Goal: Task Accomplishment & Management: Manage account settings

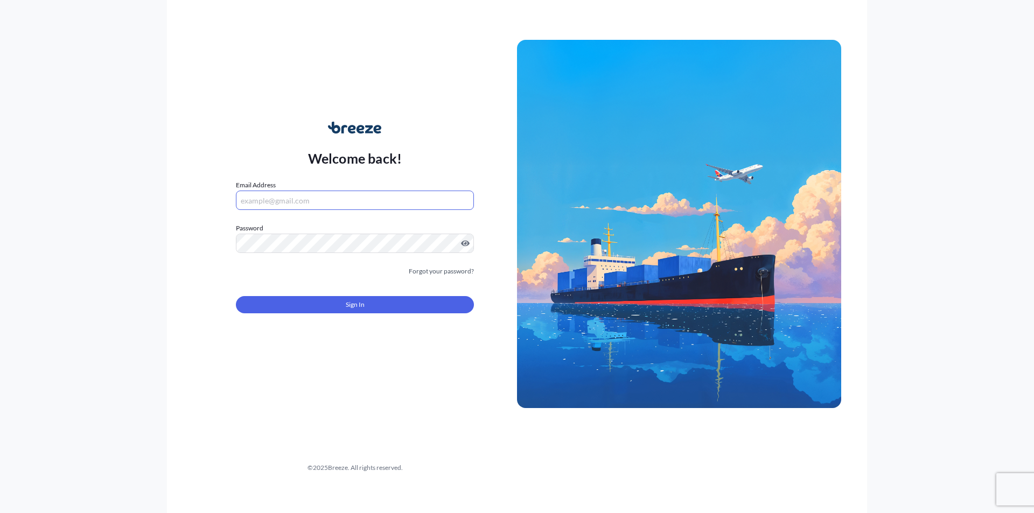
click at [345, 197] on input "Email Address" at bounding box center [355, 200] width 238 height 19
click at [309, 204] on input "Email Address" at bounding box center [355, 200] width 238 height 19
click at [302, 196] on input "Email Address" at bounding box center [355, 200] width 238 height 19
type input "A"
type input "[EMAIL_ADDRESS][DOMAIN_NAME]"
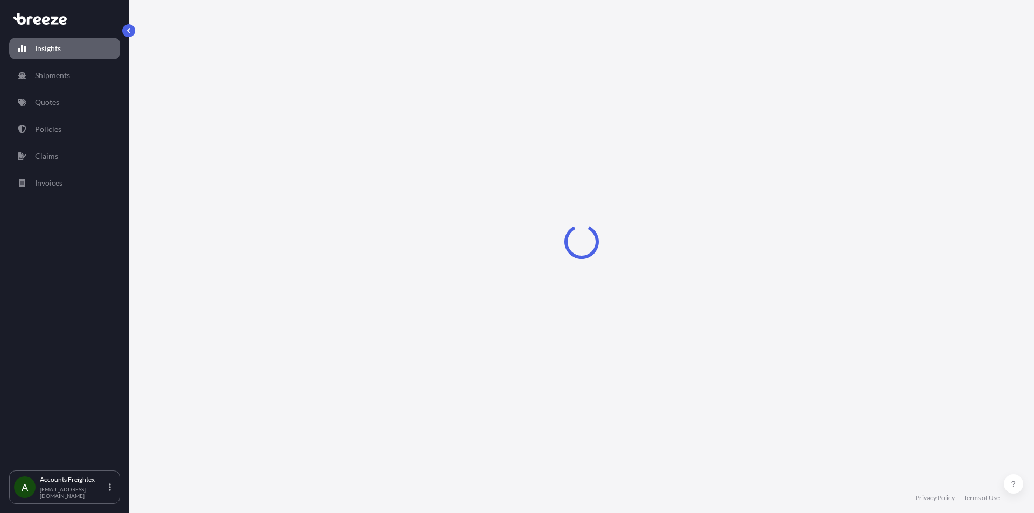
select select "2025"
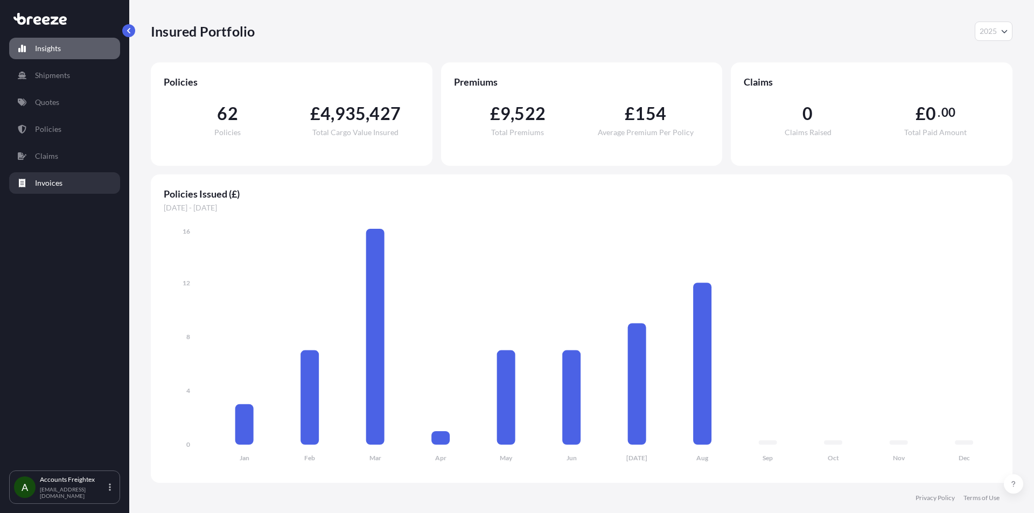
click at [52, 179] on p "Invoices" at bounding box center [48, 183] width 27 height 11
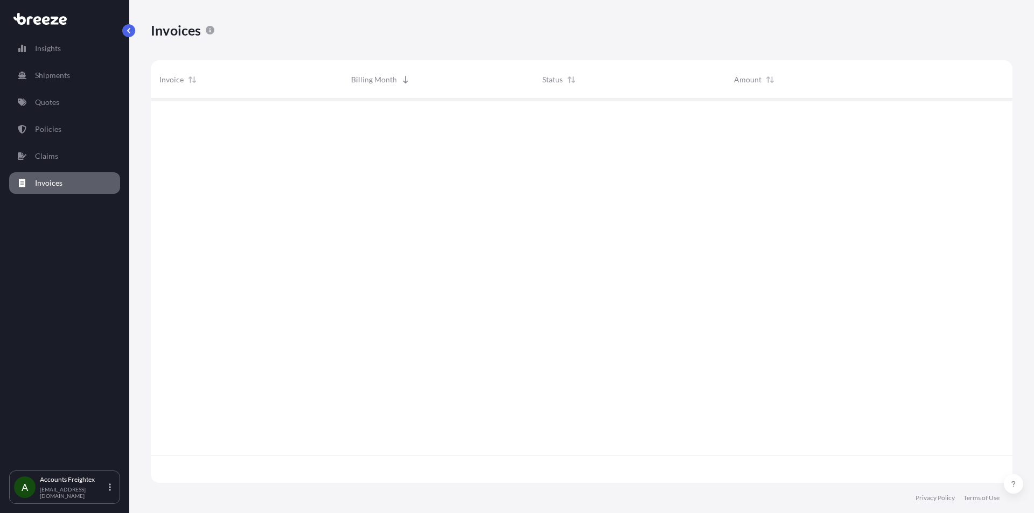
scroll to position [387, 854]
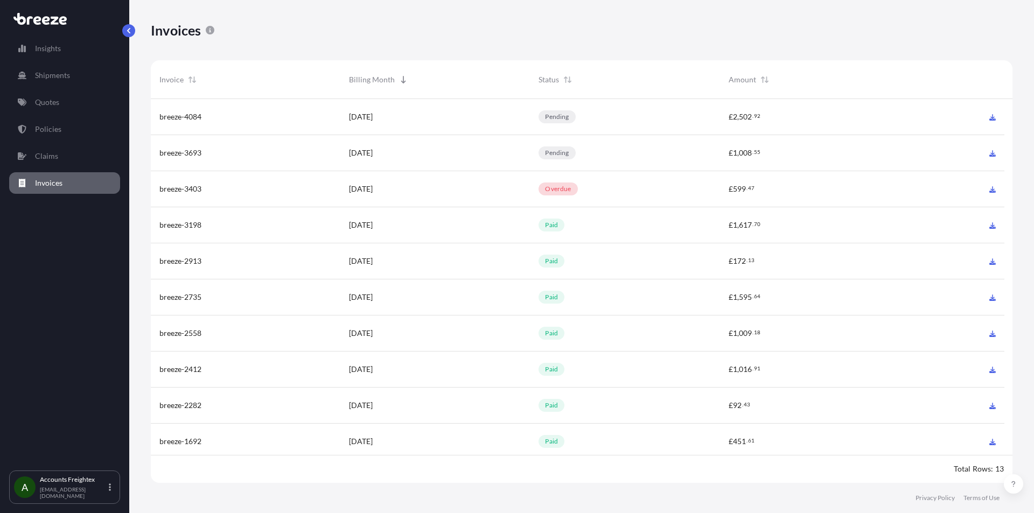
click at [204, 151] on div "breeze-3693" at bounding box center [245, 153] width 172 height 11
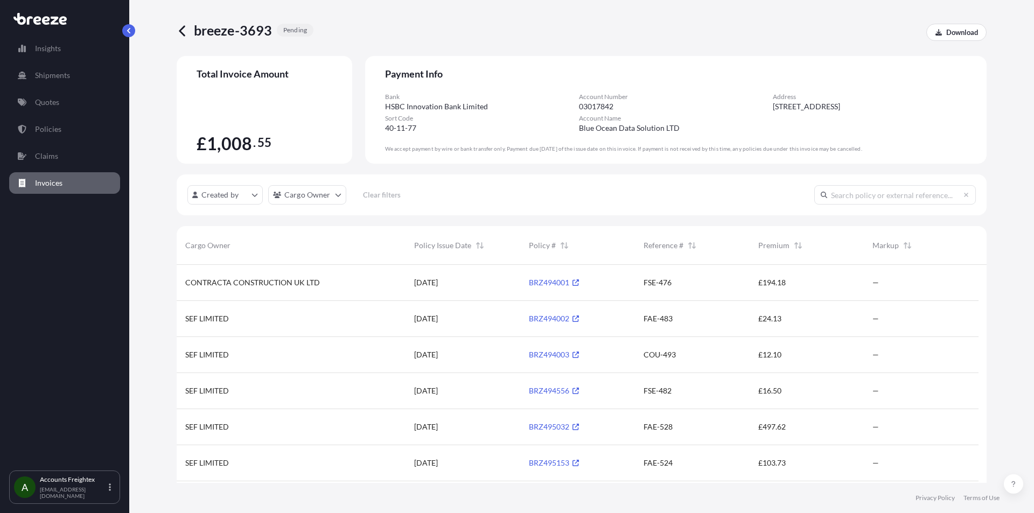
click at [603, 282] on div "BRZ494001" at bounding box center [577, 282] width 97 height 11
drag, startPoint x: 568, startPoint y: 283, endPoint x: 519, endPoint y: 283, distance: 49.6
click at [519, 283] on div "CONTRACTA CONSTRUCTION UK LTD [DATE] BRZ494001 FSE-476 £194.18 —" at bounding box center [578, 283] width 802 height 36
copy div "BRZ494001"
click at [364, 172] on div "Total Invoice Amount £ 1 , 008 . 55 Payment Info Bank HSBC Innovation Bank Limi…" at bounding box center [582, 356] width 810 height 601
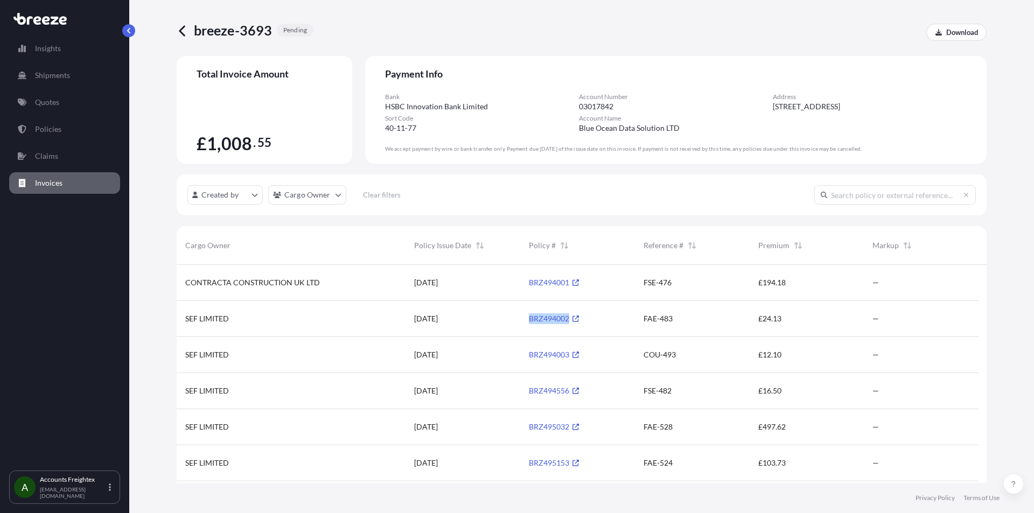
drag, startPoint x: 571, startPoint y: 319, endPoint x: 527, endPoint y: 318, distance: 43.6
click at [527, 318] on div "BRZ494002" at bounding box center [577, 319] width 115 height 36
copy link "BRZ494002"
drag, startPoint x: 569, startPoint y: 353, endPoint x: 526, endPoint y: 354, distance: 42.6
click at [526, 354] on div "BRZ494003" at bounding box center [577, 355] width 115 height 36
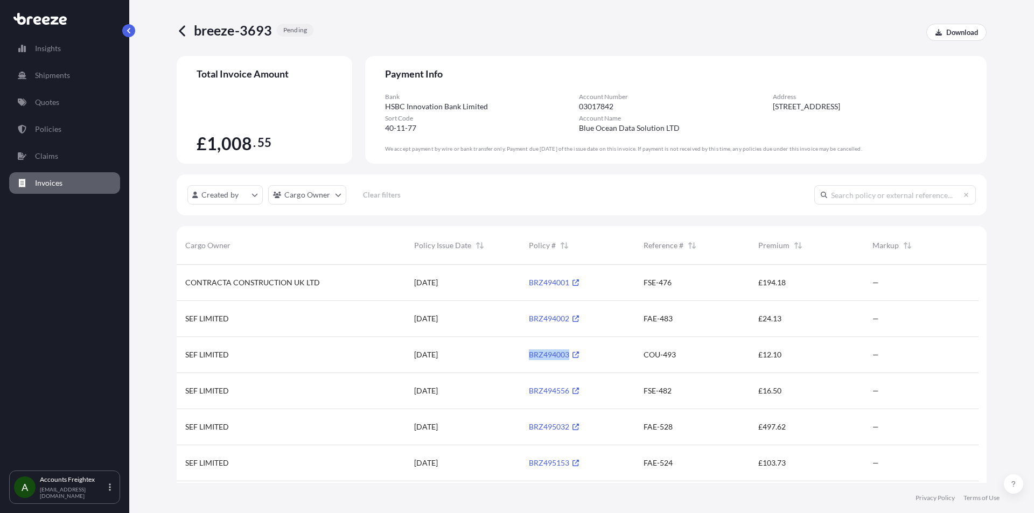
copy link "BRZ494003"
click at [569, 392] on link "BRZ494556" at bounding box center [554, 390] width 50 height 9
drag, startPoint x: 568, startPoint y: 355, endPoint x: 525, endPoint y: 354, distance: 43.1
click at [525, 354] on div "BRZ494003" at bounding box center [577, 355] width 115 height 36
copy link "BRZ494003"
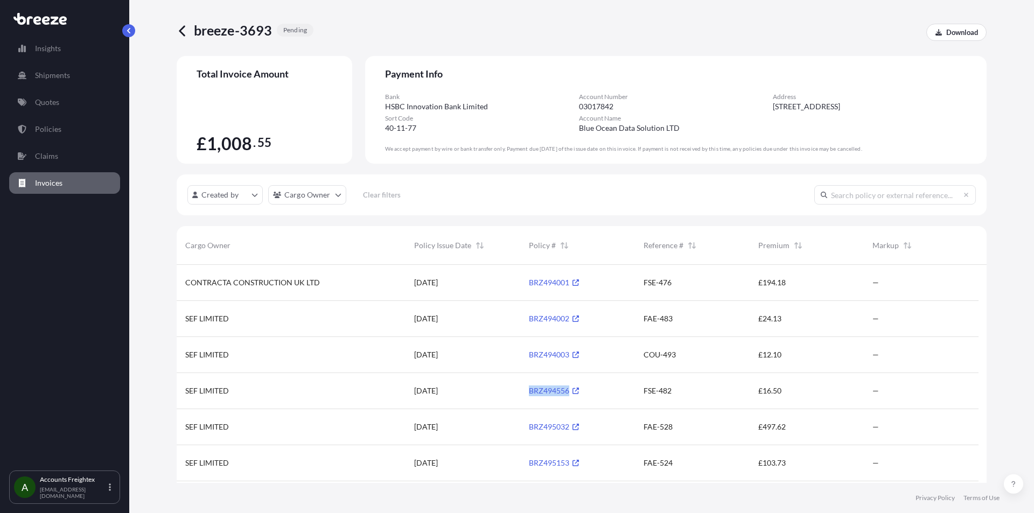
drag, startPoint x: 568, startPoint y: 390, endPoint x: 524, endPoint y: 386, distance: 44.9
click at [524, 386] on div "BRZ494556" at bounding box center [577, 391] width 115 height 36
copy link "BRZ494556"
drag, startPoint x: 568, startPoint y: 427, endPoint x: 508, endPoint y: 428, distance: 59.8
click at [508, 428] on div "SEF LIMITED [DATE] BRZ495032 FAE-528 £497.62 —" at bounding box center [578, 427] width 802 height 36
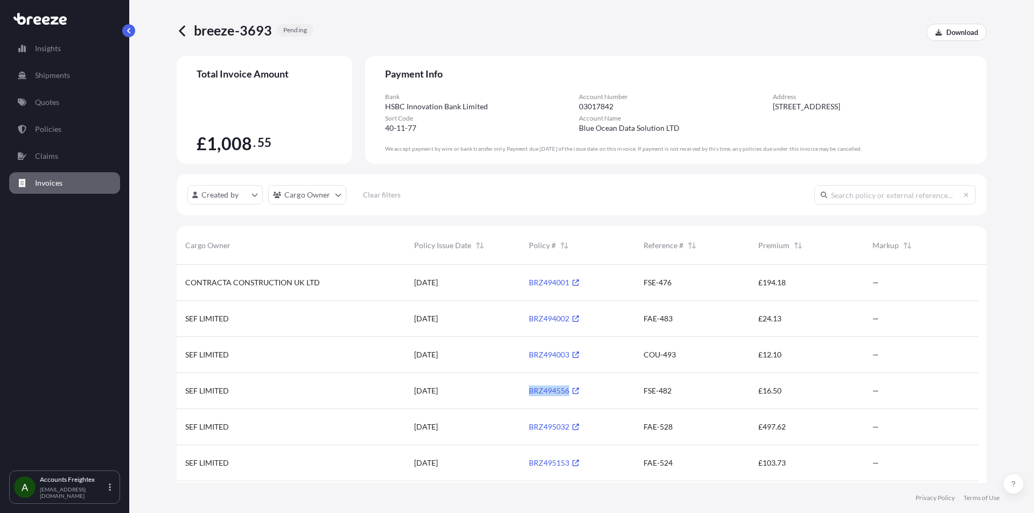
copy div "BRZ495032"
drag, startPoint x: 569, startPoint y: 465, endPoint x: 517, endPoint y: 462, distance: 52.9
click at [517, 462] on div "SEF LIMITED [DATE] BRZ495153 FAE-524 £103.73 —" at bounding box center [578, 463] width 802 height 36
copy div "BRZ495153"
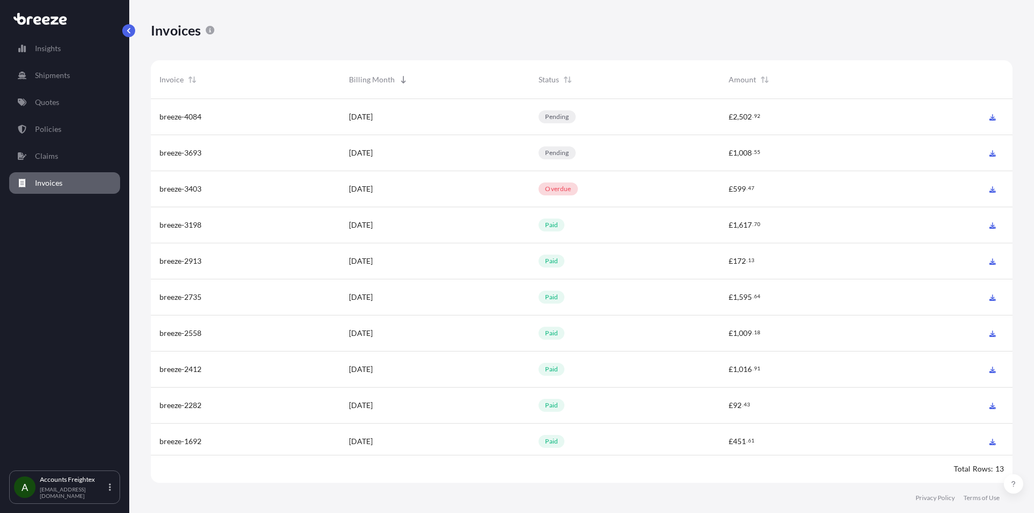
scroll to position [387, 854]
click at [187, 114] on span "breeze-4084" at bounding box center [180, 116] width 42 height 11
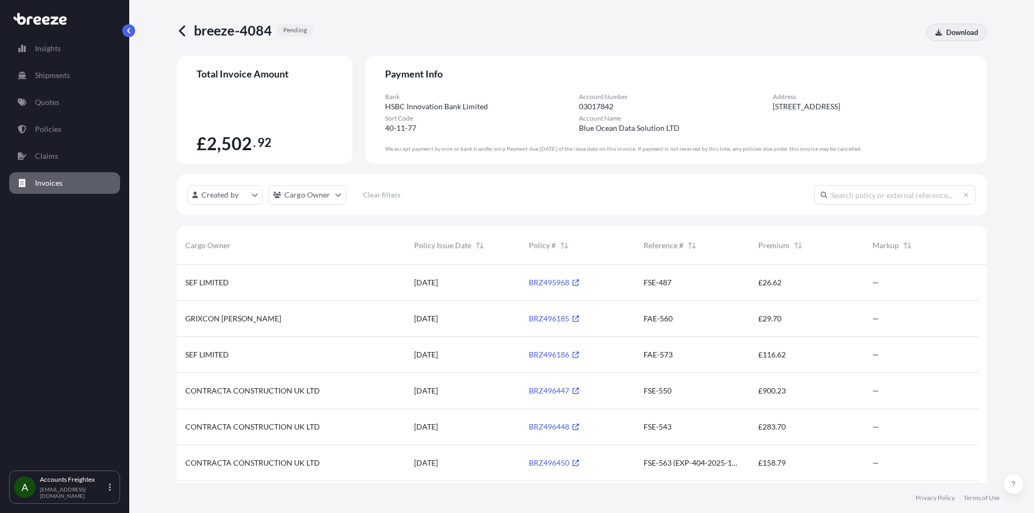
click at [946, 31] on p "Download" at bounding box center [962, 32] width 32 height 11
click at [89, 484] on p "Accounts Freightex" at bounding box center [73, 480] width 67 height 9
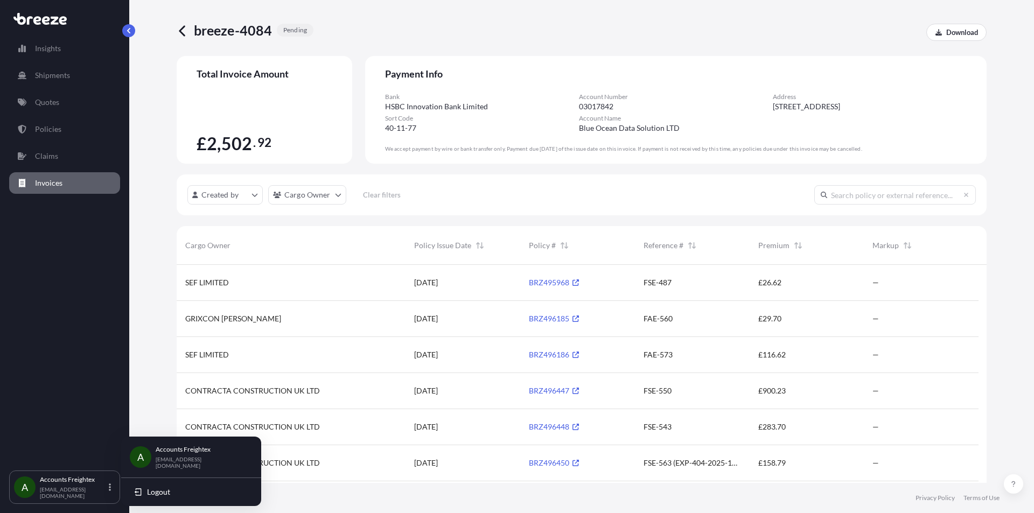
click at [172, 452] on p "Accounts Freightex" at bounding box center [200, 449] width 88 height 9
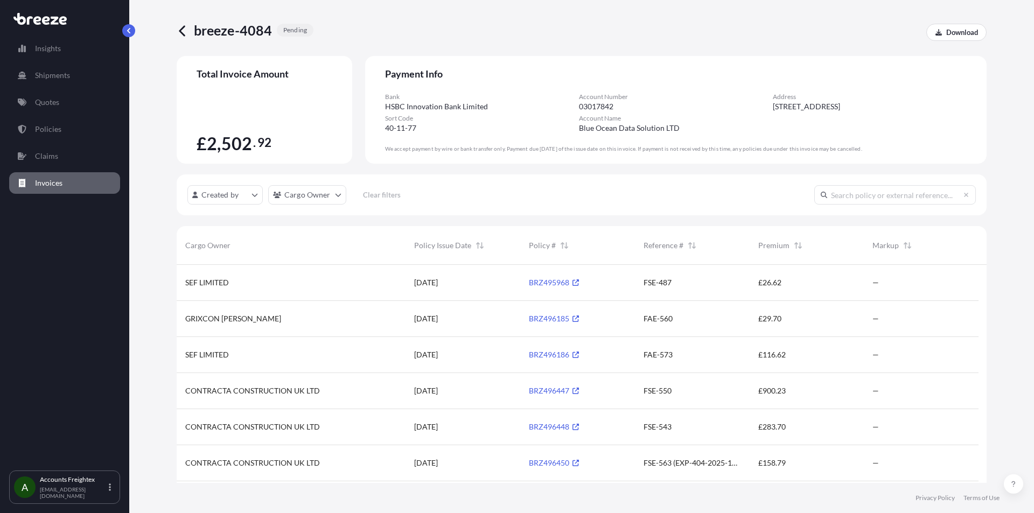
click at [46, 20] on icon at bounding box center [46, 20] width 8 height 9
click at [111, 488] on div "Accounts Freightex [EMAIL_ADDRESS][DOMAIN_NAME]" at bounding box center [77, 488] width 75 height 24
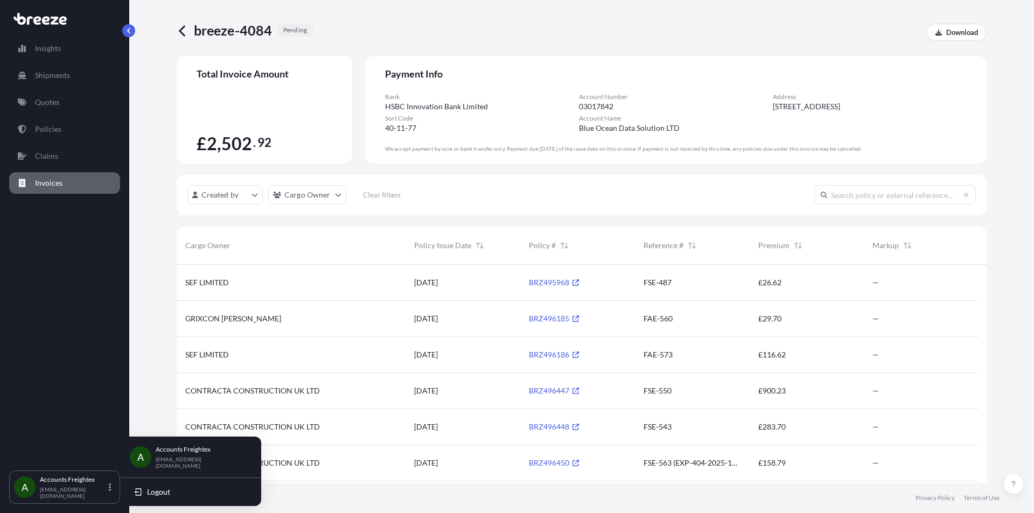
click at [187, 462] on p "[EMAIL_ADDRESS][DOMAIN_NAME]" at bounding box center [200, 462] width 88 height 13
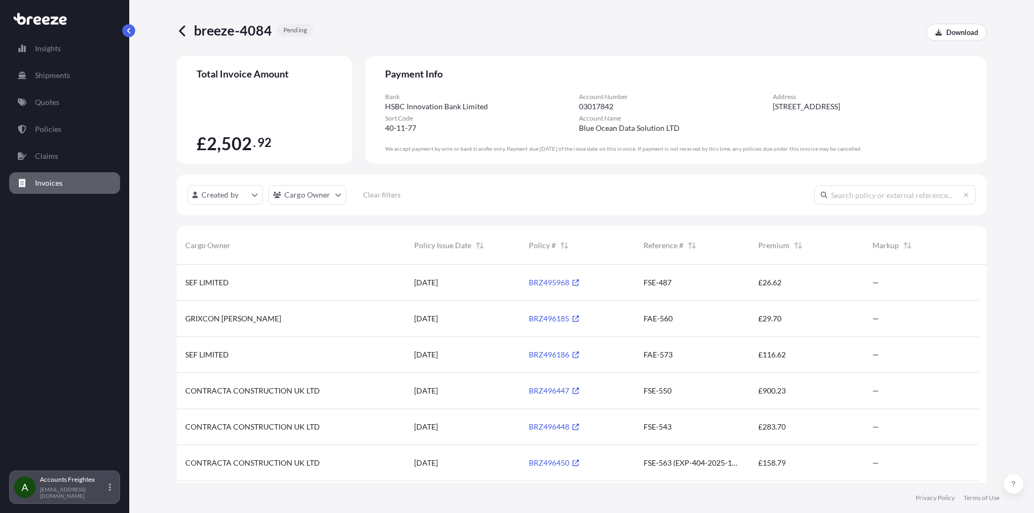
click at [115, 489] on div "A Accounts Freightex [EMAIL_ADDRESS][DOMAIN_NAME]" at bounding box center [64, 487] width 111 height 33
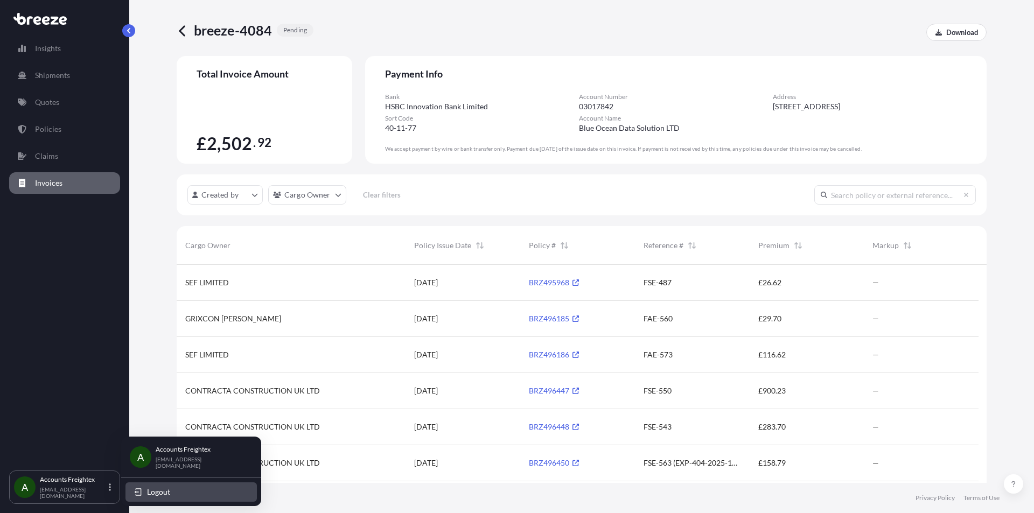
click at [154, 493] on span "Logout" at bounding box center [158, 492] width 23 height 11
